Goal: Task Accomplishment & Management: Complete application form

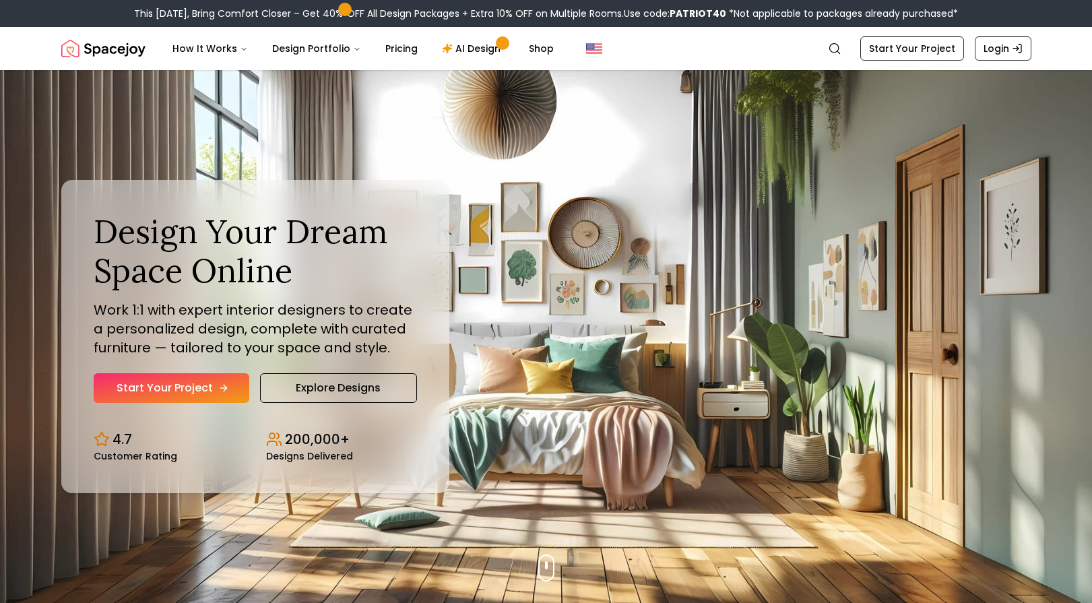
click at [167, 393] on link "Start Your Project" at bounding box center [172, 388] width 156 height 30
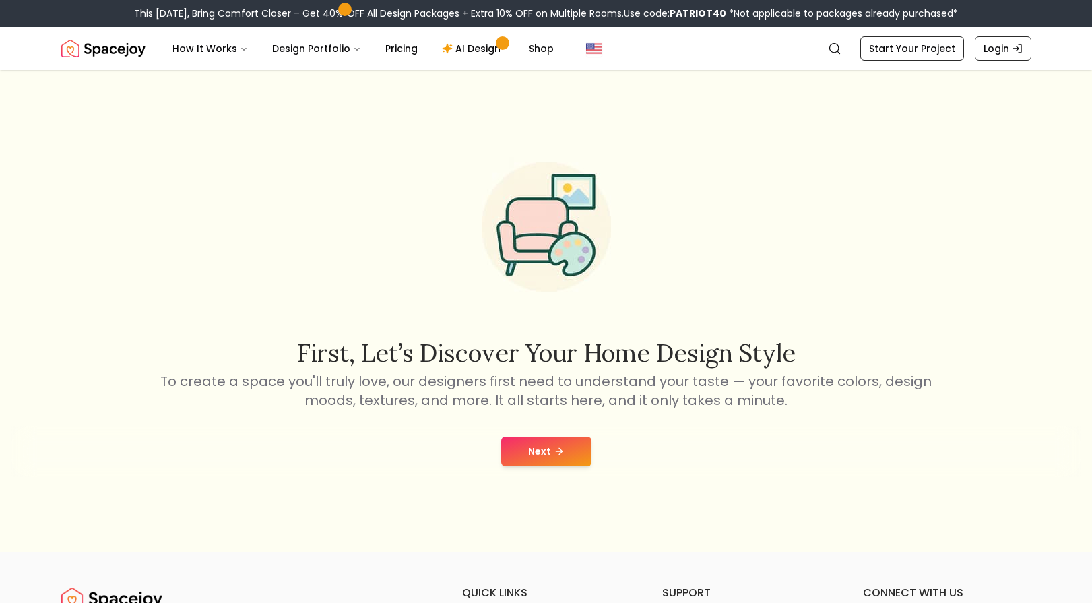
click at [549, 446] on button "Next" at bounding box center [546, 452] width 90 height 30
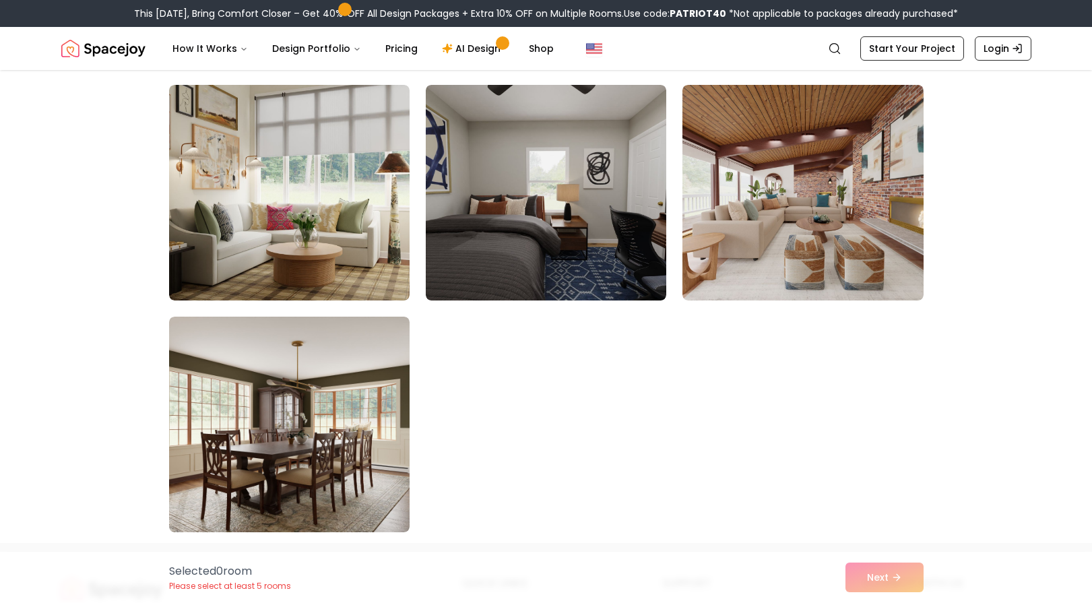
scroll to position [786, 0]
